Goal: Check status: Check status

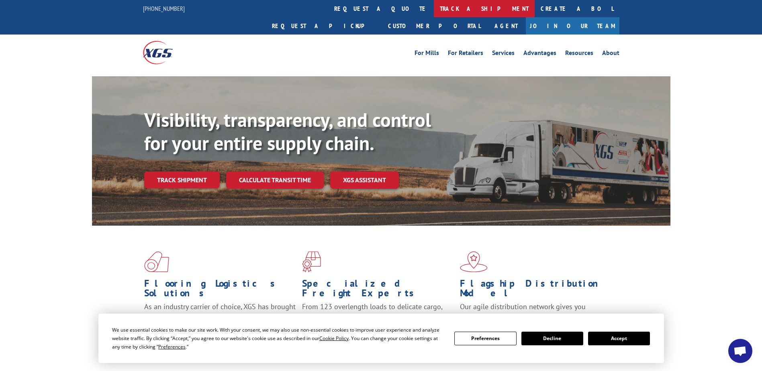
click at [434, 11] on link "track a shipment" at bounding box center [484, 8] width 101 height 17
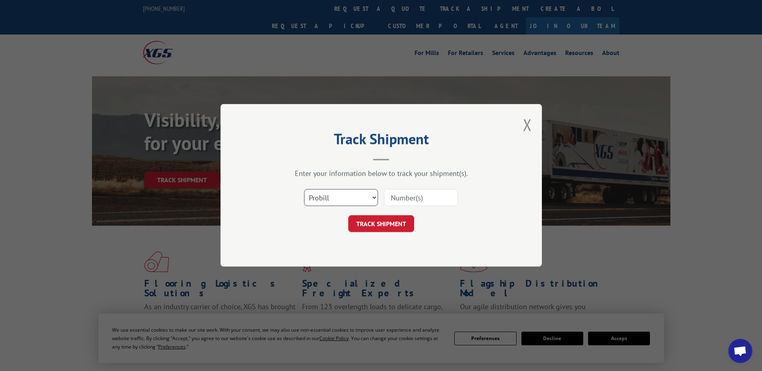
click at [354, 200] on select "Select category... Probill BOL PO" at bounding box center [341, 198] width 74 height 17
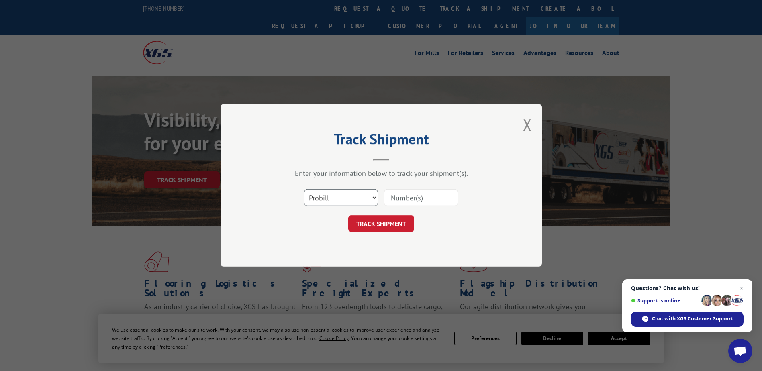
select select "bol"
click at [304, 190] on select "Select category... Probill BOL PO" at bounding box center [341, 198] width 74 height 17
click at [394, 190] on input at bounding box center [421, 198] width 74 height 17
paste input "471151"
type input "471151"
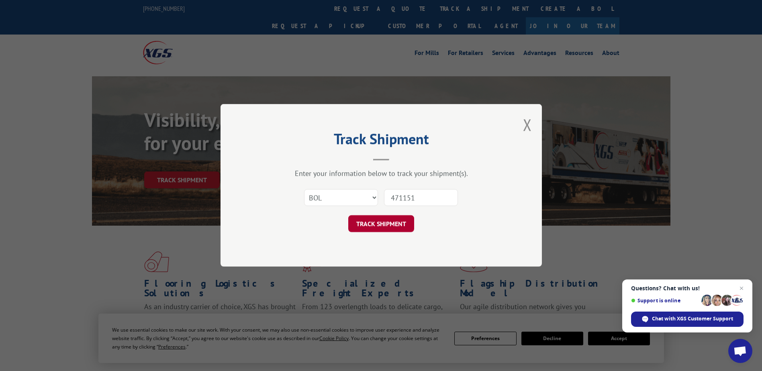
click at [389, 227] on button "TRACK SHIPMENT" at bounding box center [381, 224] width 66 height 17
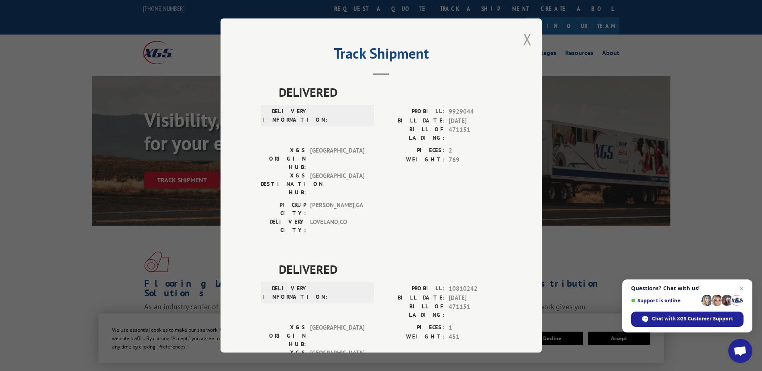
click at [525, 40] on button "Close modal" at bounding box center [527, 39] width 9 height 21
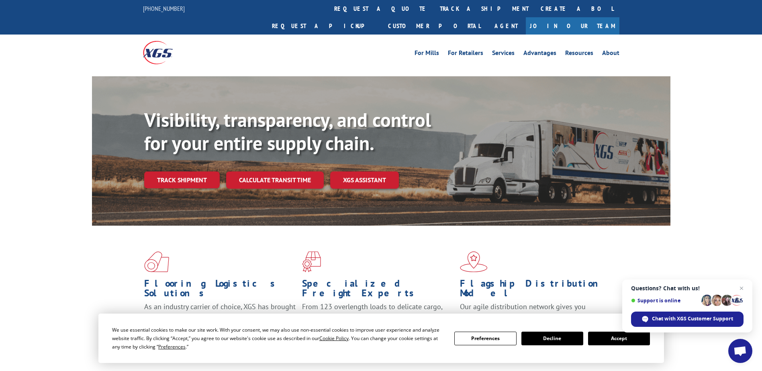
click at [434, 11] on link "track a shipment" at bounding box center [484, 8] width 101 height 17
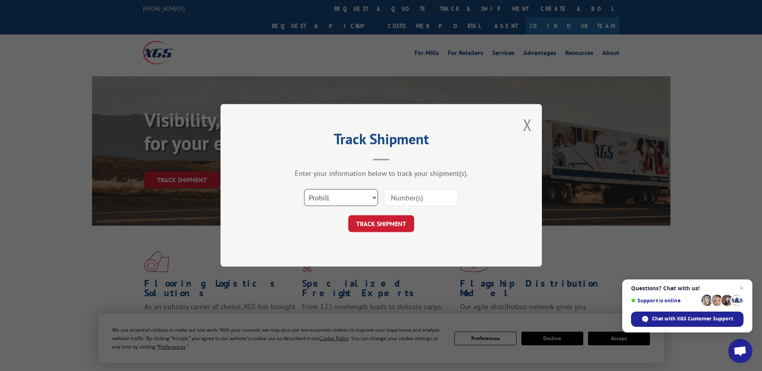
click at [344, 199] on select "Select category... Probill BOL PO" at bounding box center [341, 198] width 74 height 17
click at [304, 190] on select "Select category... Probill BOL PO" at bounding box center [341, 198] width 74 height 17
click at [430, 196] on input at bounding box center [421, 198] width 74 height 17
paste input "471151"
type input "471151"
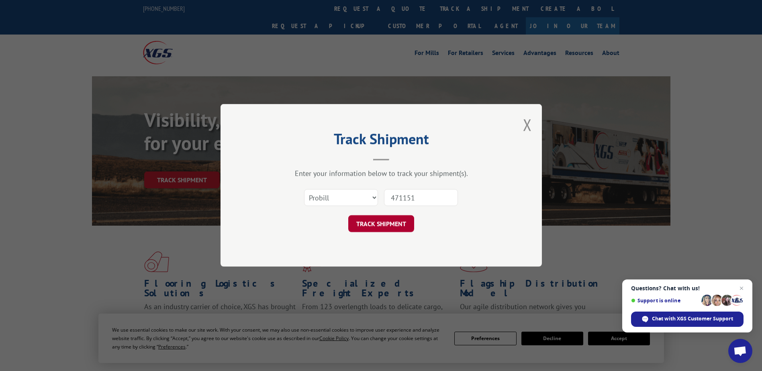
click at [390, 221] on button "TRACK SHIPMENT" at bounding box center [381, 224] width 66 height 17
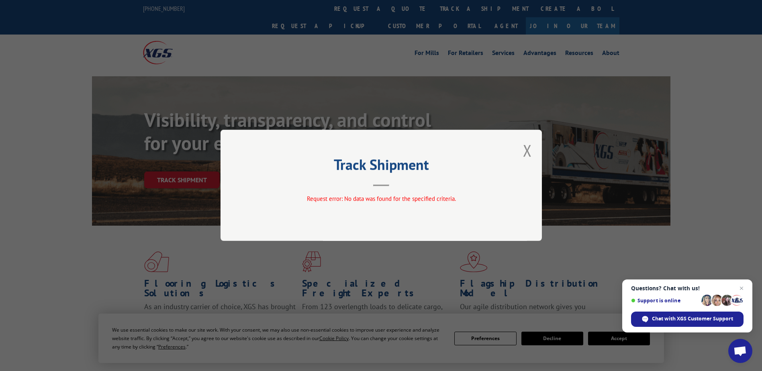
click at [524, 154] on button "Close modal" at bounding box center [527, 150] width 9 height 21
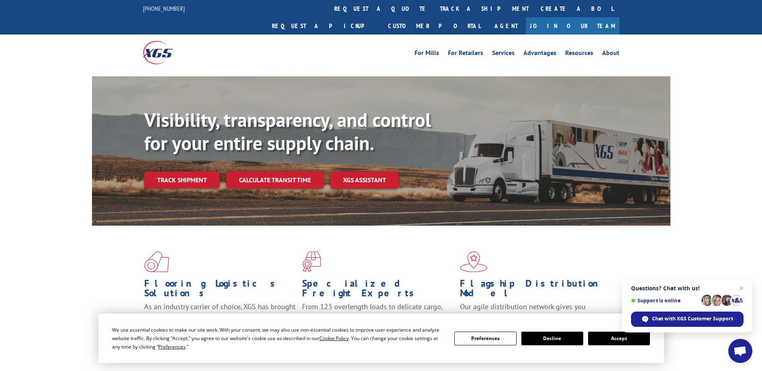
click at [434, 4] on link "track a shipment" at bounding box center [484, 8] width 101 height 17
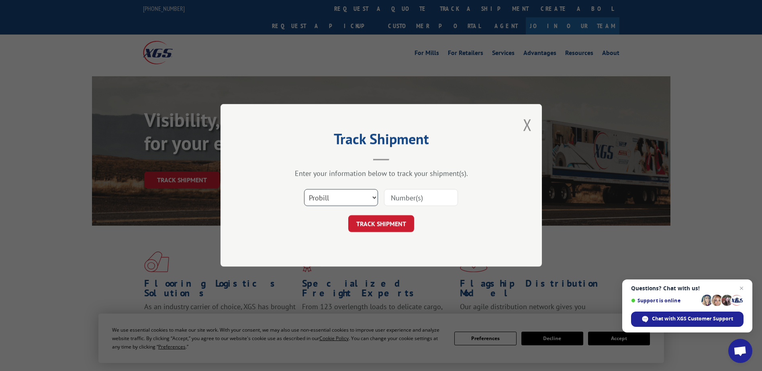
click at [344, 190] on select "Select category... Probill BOL PO" at bounding box center [341, 198] width 74 height 17
select select "bol"
click at [304, 190] on select "Select category... Probill BOL PO" at bounding box center [341, 198] width 74 height 17
click at [414, 199] on input at bounding box center [421, 198] width 74 height 17
paste input "471151"
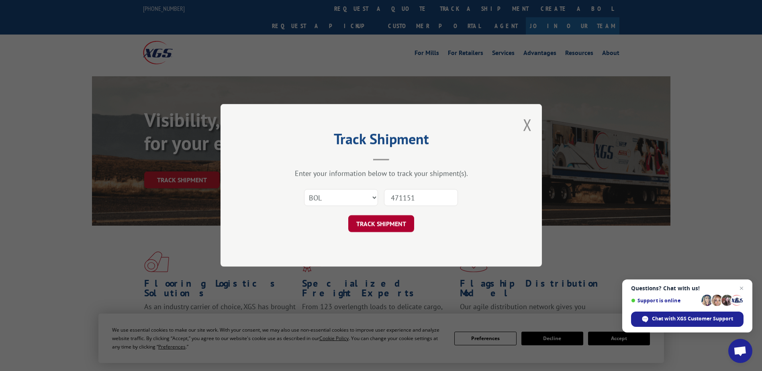
type input "471151"
click at [414, 223] on button "TRACK SHIPMENT" at bounding box center [381, 224] width 66 height 17
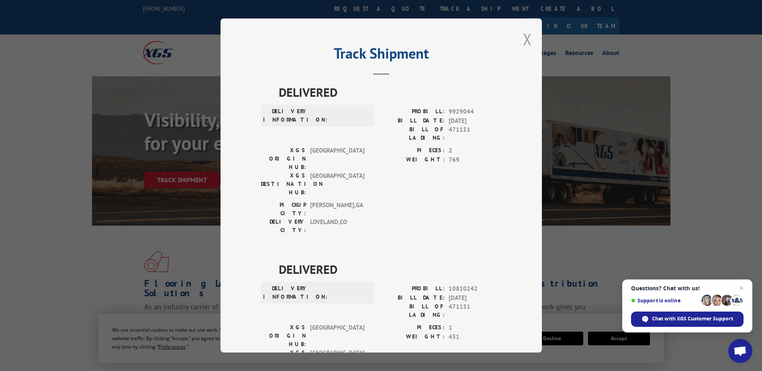
click at [526, 38] on button "Close modal" at bounding box center [527, 39] width 9 height 21
